Goal: Task Accomplishment & Management: Use online tool/utility

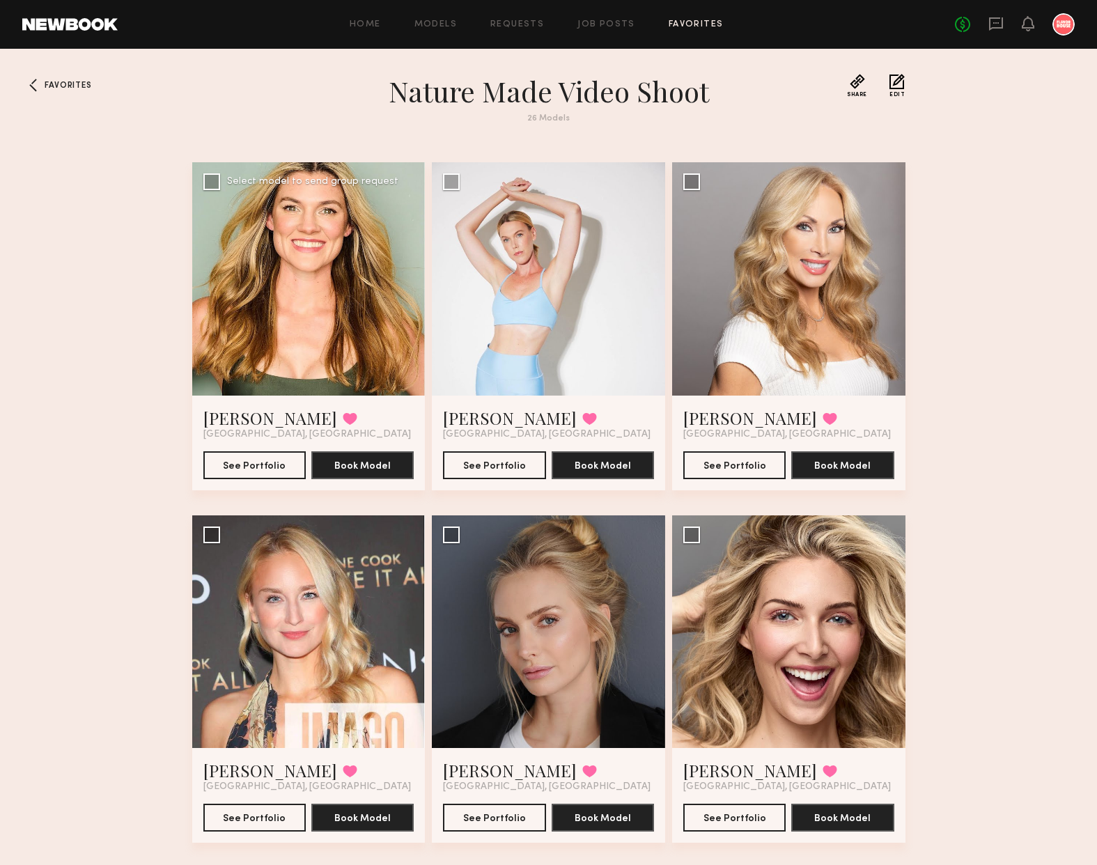
click at [351, 314] on div at bounding box center [308, 278] width 233 height 233
click at [268, 476] on button "See Portfolio" at bounding box center [254, 465] width 102 height 28
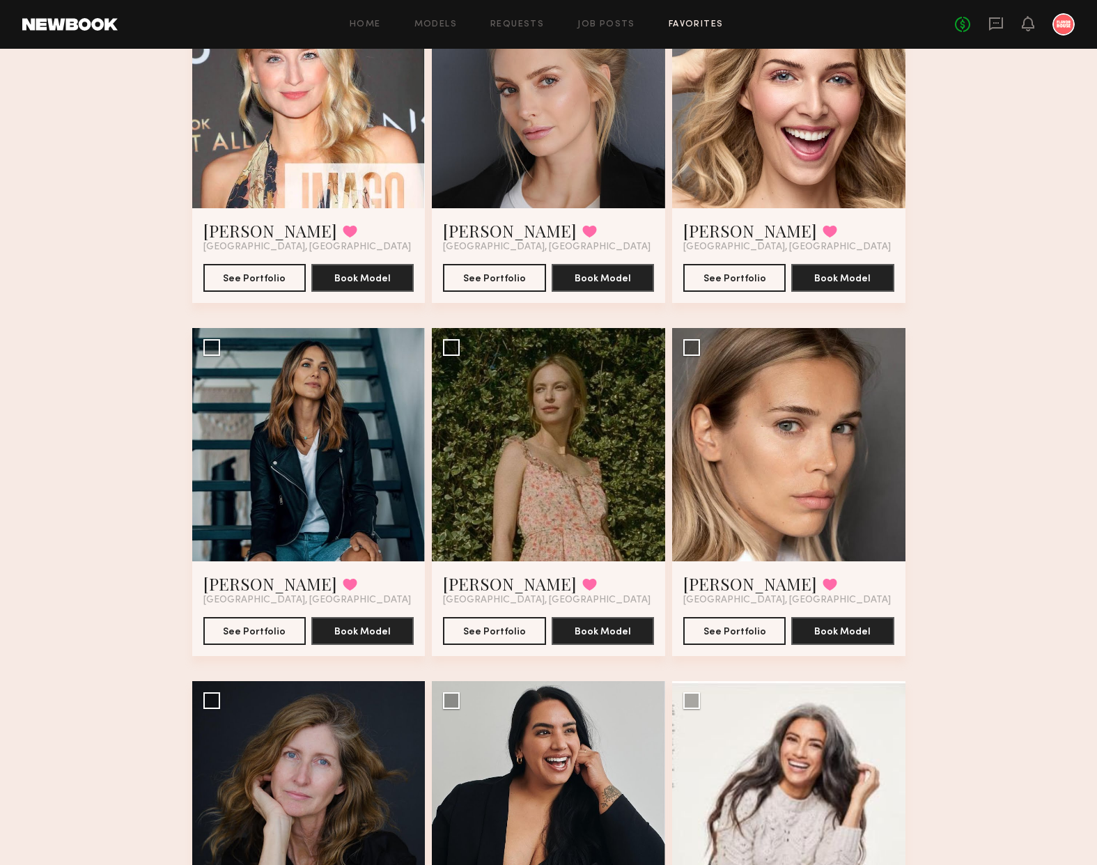
scroll to position [207, 0]
